Goal: Information Seeking & Learning: Learn about a topic

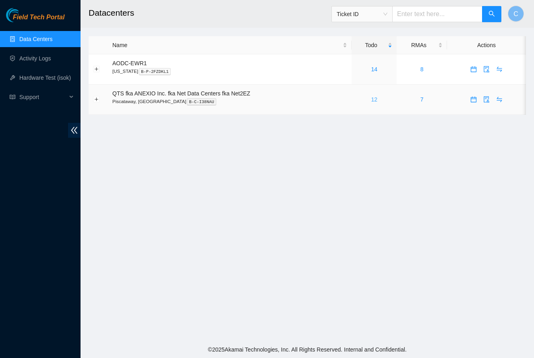
click at [376, 99] on link "12" at bounding box center [374, 99] width 6 height 6
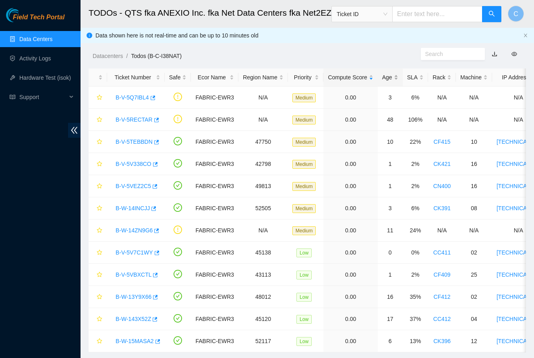
click at [398, 76] on div "Age" at bounding box center [390, 77] width 16 height 9
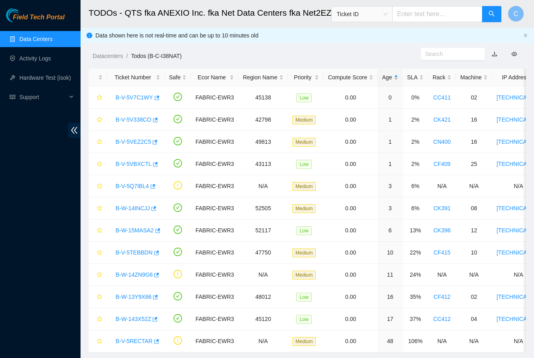
click at [391, 77] on div "Age" at bounding box center [390, 77] width 16 height 9
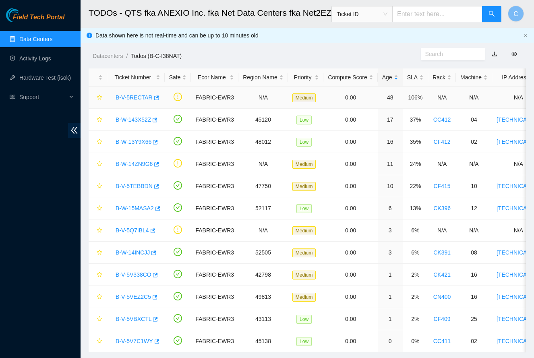
click at [131, 99] on link "B-V-5RECTAR" at bounding box center [134, 97] width 37 height 6
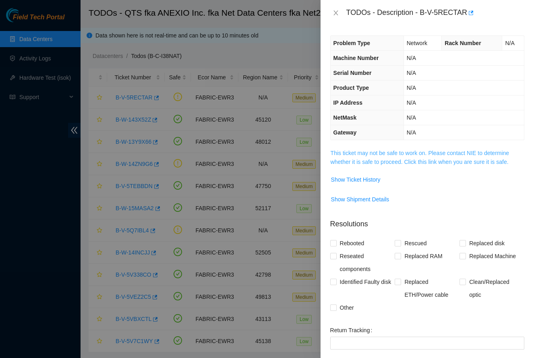
drag, startPoint x: 385, startPoint y: 168, endPoint x: 389, endPoint y: 163, distance: 5.7
click at [385, 168] on td "This ticket may not be safe to work on. Please contact NIE to determine whether…" at bounding box center [427, 160] width 194 height 25
click at [391, 161] on link "This ticket may not be safe to work on. Please contact NIE to determine whether…" at bounding box center [420, 157] width 179 height 15
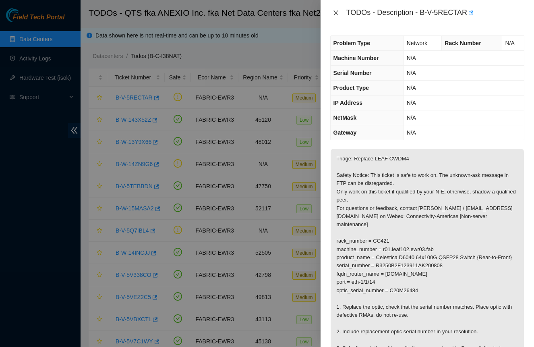
click at [333, 14] on icon "close" at bounding box center [336, 13] width 6 height 6
